Goal: Transaction & Acquisition: Purchase product/service

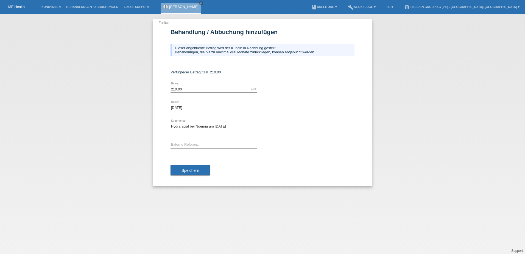
click at [299, 69] on form "Behandlung / Abbuchung hinzufügen Dieser abgebuchte Betrag wird der Kundin in R…" at bounding box center [263, 107] width 184 height 157
click at [160, 24] on link "← Zurück" at bounding box center [161, 23] width 15 height 4
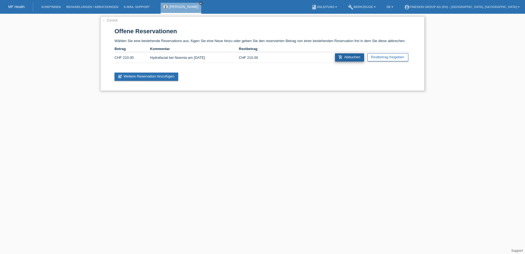
click at [350, 55] on link "add_shopping_cart Abbuchen" at bounding box center [349, 57] width 29 height 8
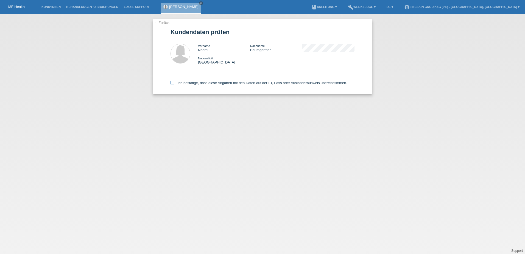
click at [227, 84] on label "Ich bestätige, dass diese Angaben mit den Daten auf der ID, Pass oder Ausländer…" at bounding box center [259, 83] width 177 height 4
click at [174, 84] on input "Ich bestätige, dass diese Angaben mit den Daten auf der ID, Pass oder Ausländer…" at bounding box center [173, 83] width 4 height 4
checkbox input "true"
